Goal: Transaction & Acquisition: Purchase product/service

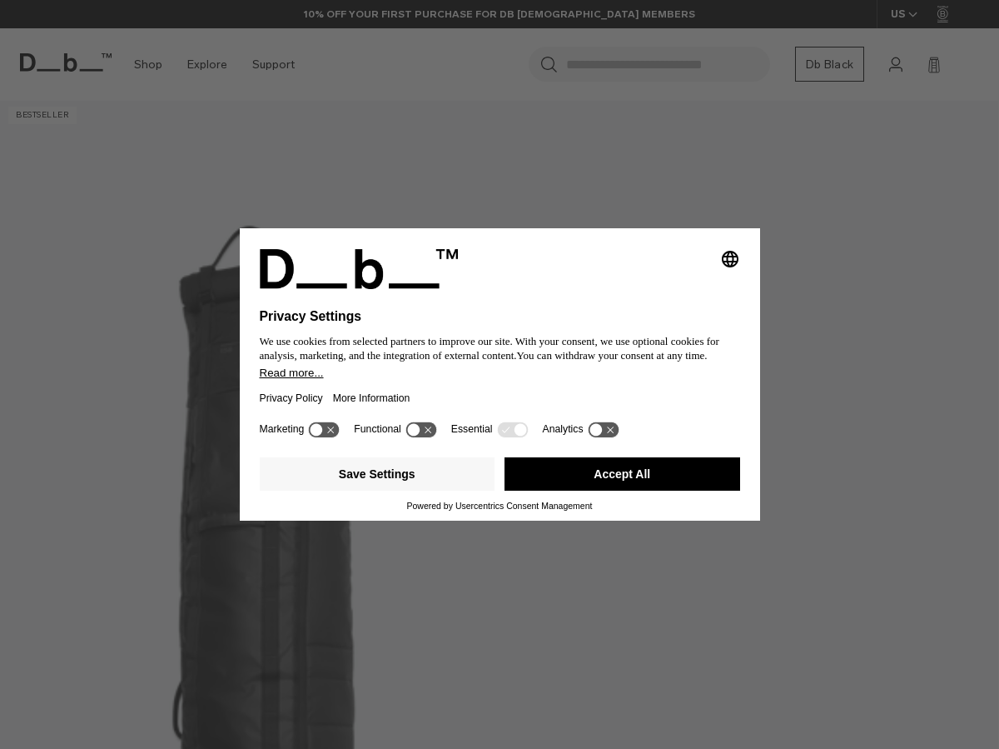
click at [596, 491] on button "Accept All" at bounding box center [623, 473] width 236 height 33
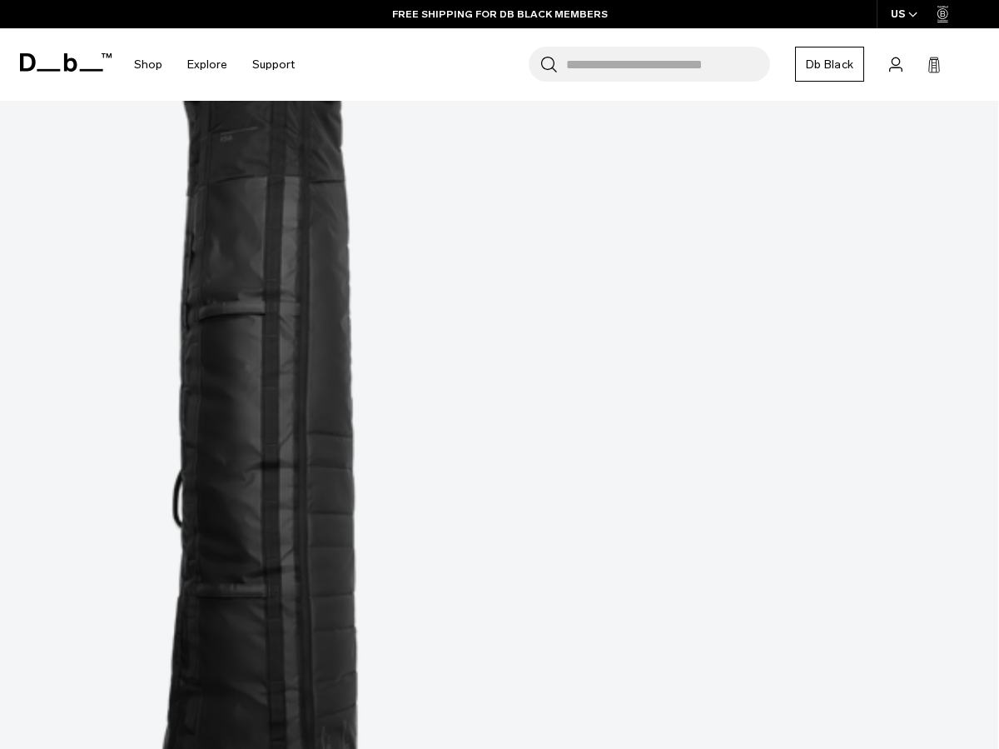
scroll to position [481, 0]
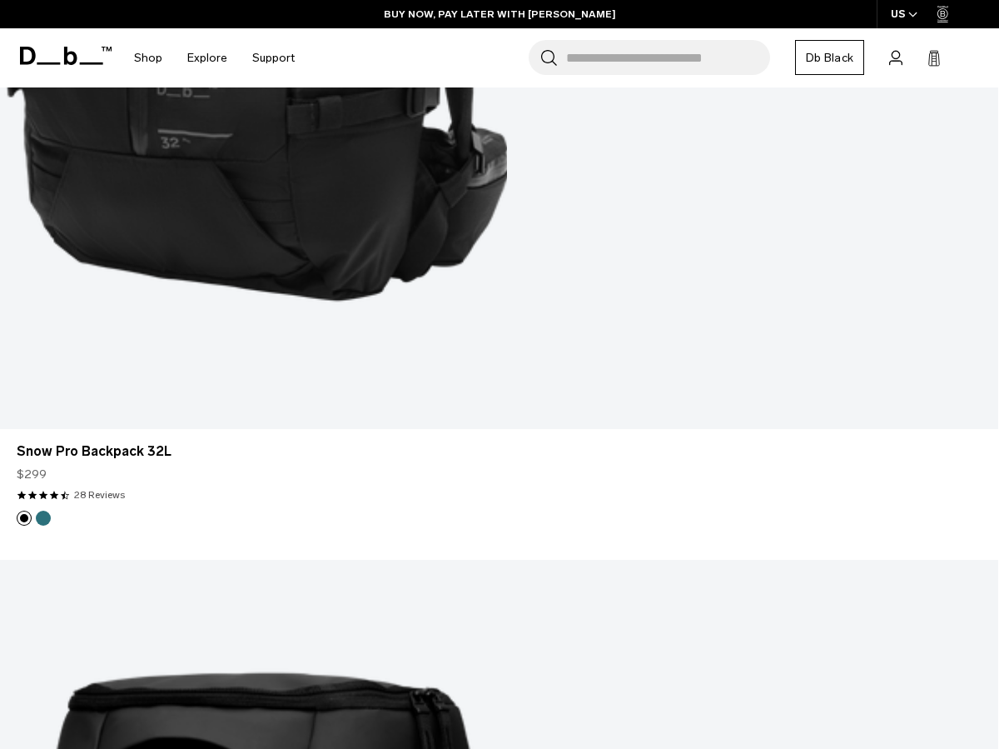
scroll to position [3488, 0]
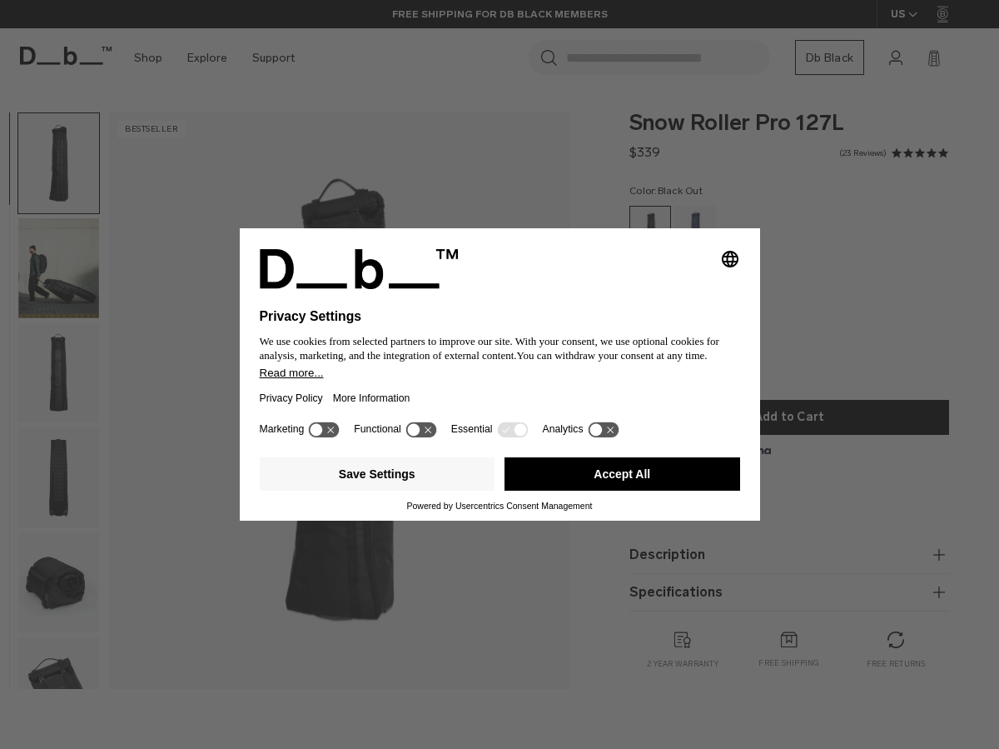
click at [541, 478] on button "Accept All" at bounding box center [623, 473] width 236 height 33
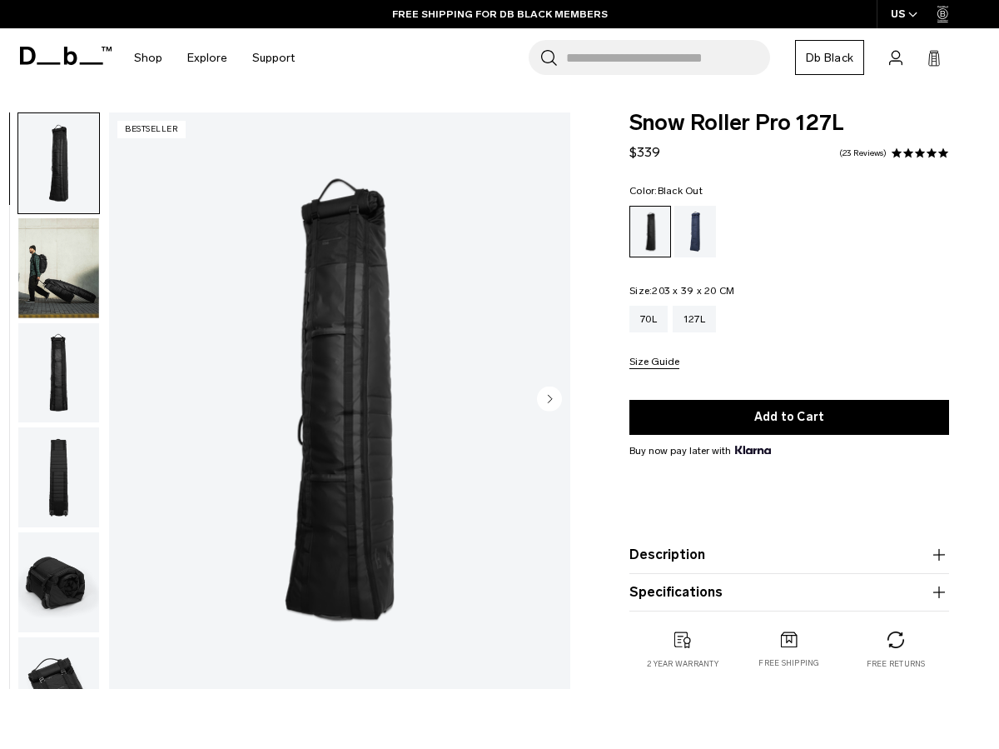
click at [87, 300] on img "button" at bounding box center [58, 268] width 81 height 100
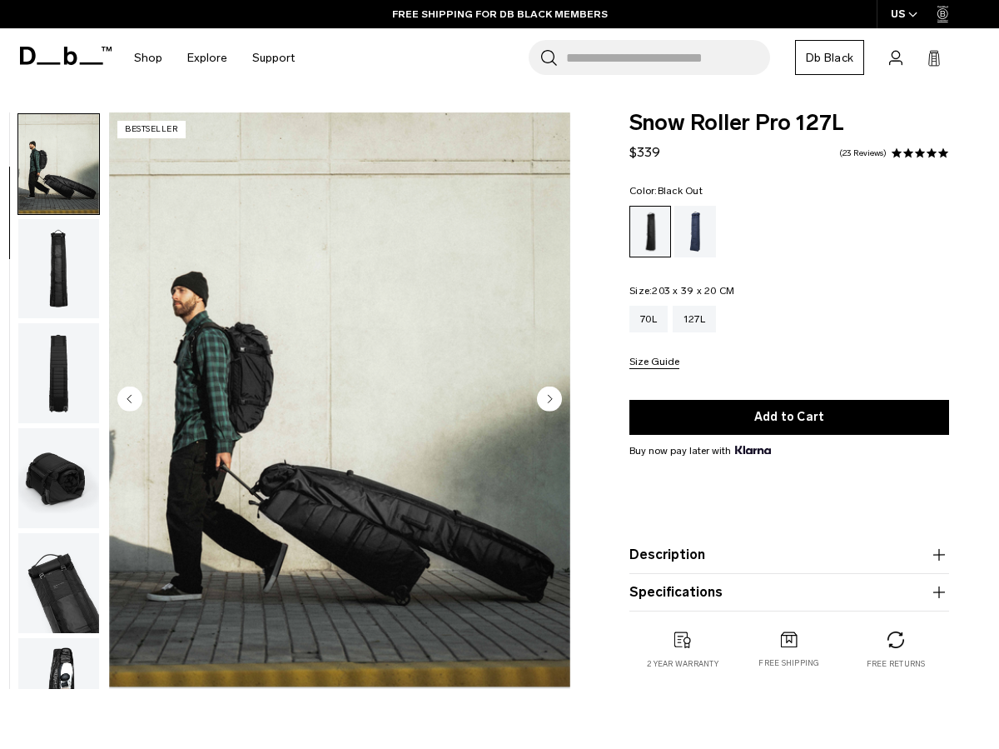
scroll to position [105, 0]
click at [67, 471] on img "button" at bounding box center [58, 477] width 81 height 100
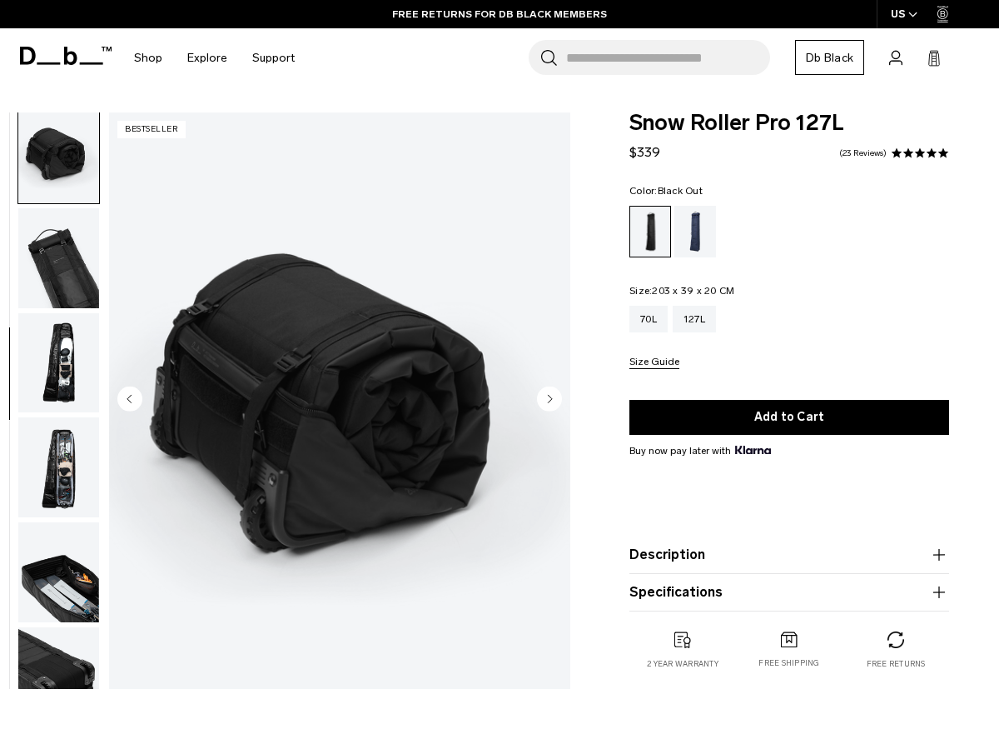
click at [58, 386] on img "button" at bounding box center [58, 363] width 81 height 100
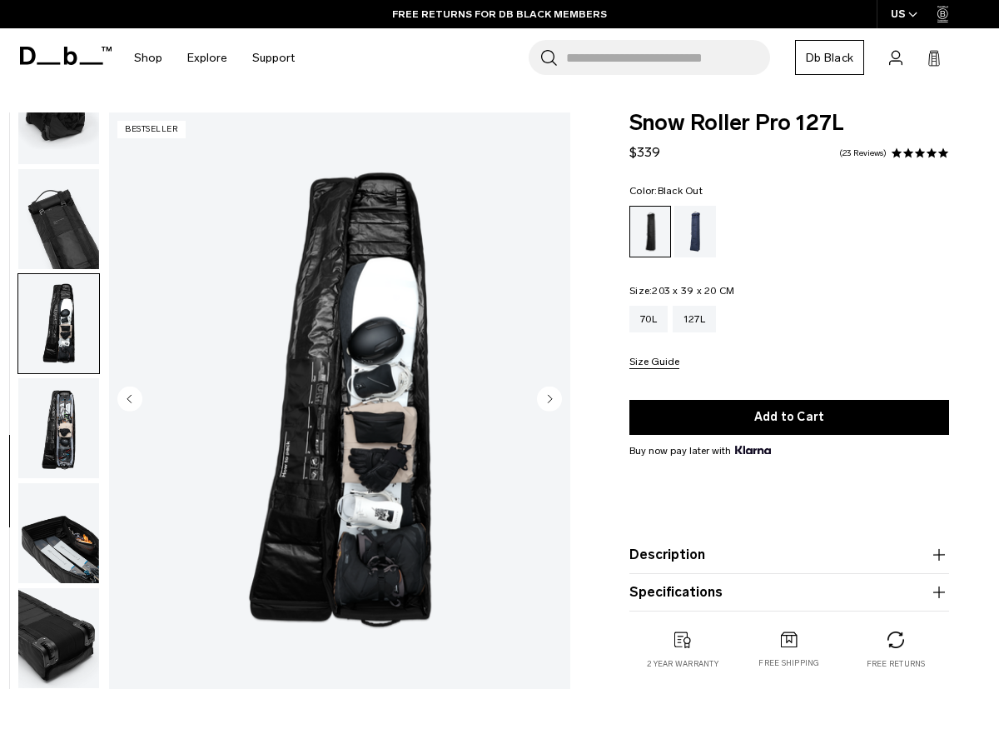
click at [69, 533] on img "button" at bounding box center [58, 533] width 81 height 100
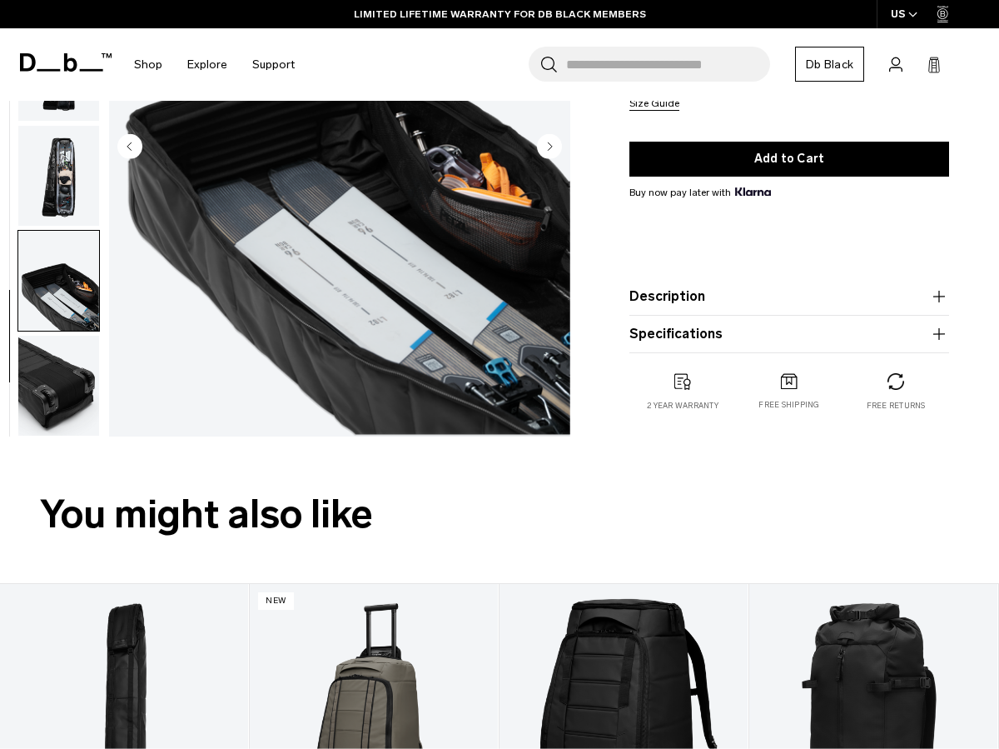
scroll to position [316, 0]
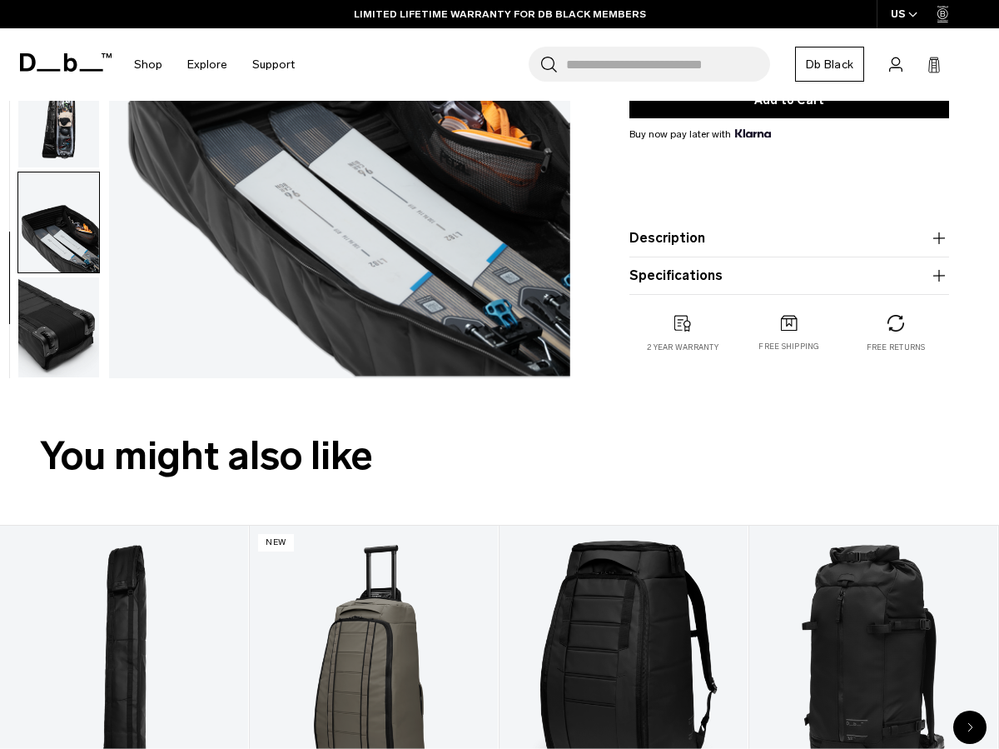
click at [61, 323] on img "button" at bounding box center [58, 327] width 81 height 100
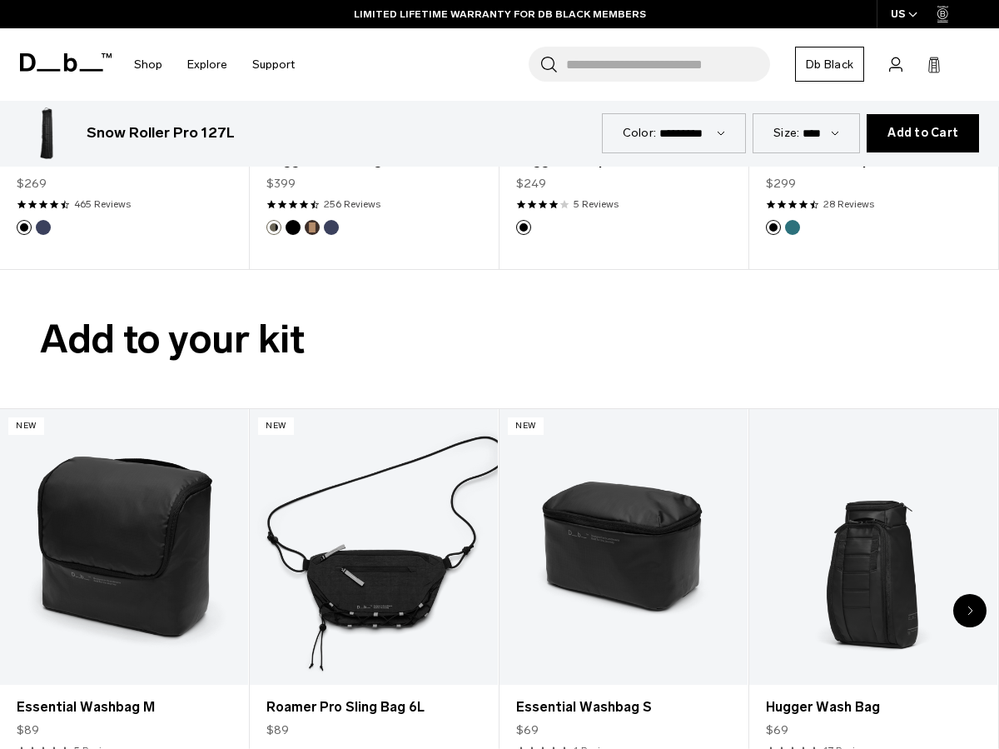
scroll to position [3519, 0]
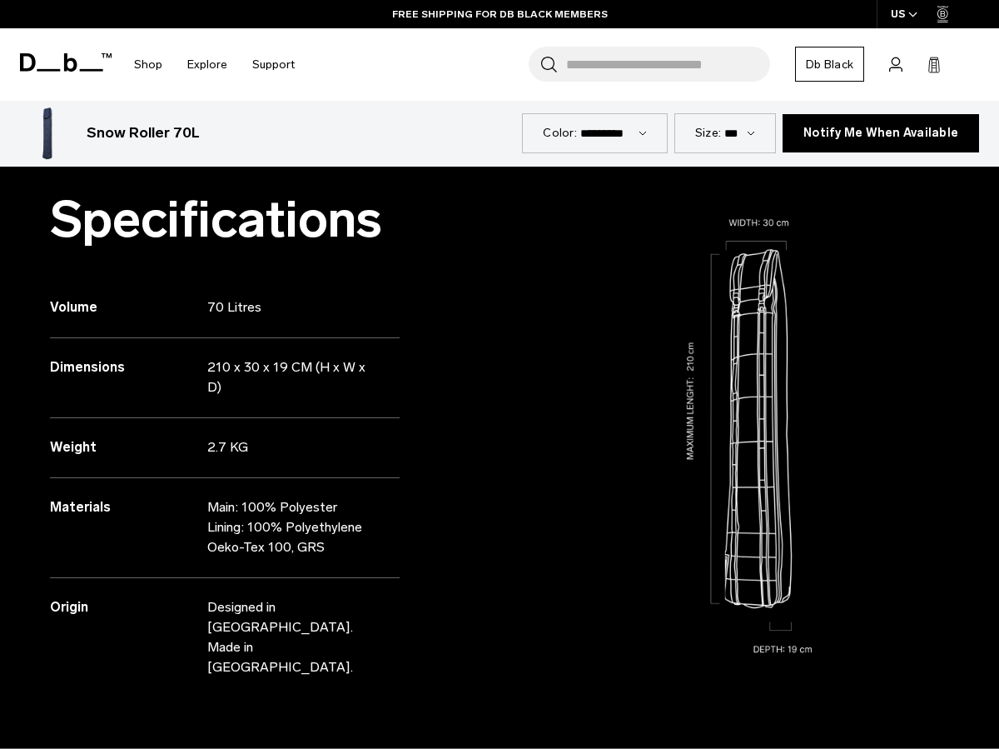
scroll to position [1159, 0]
